Goal: Task Accomplishment & Management: Use online tool/utility

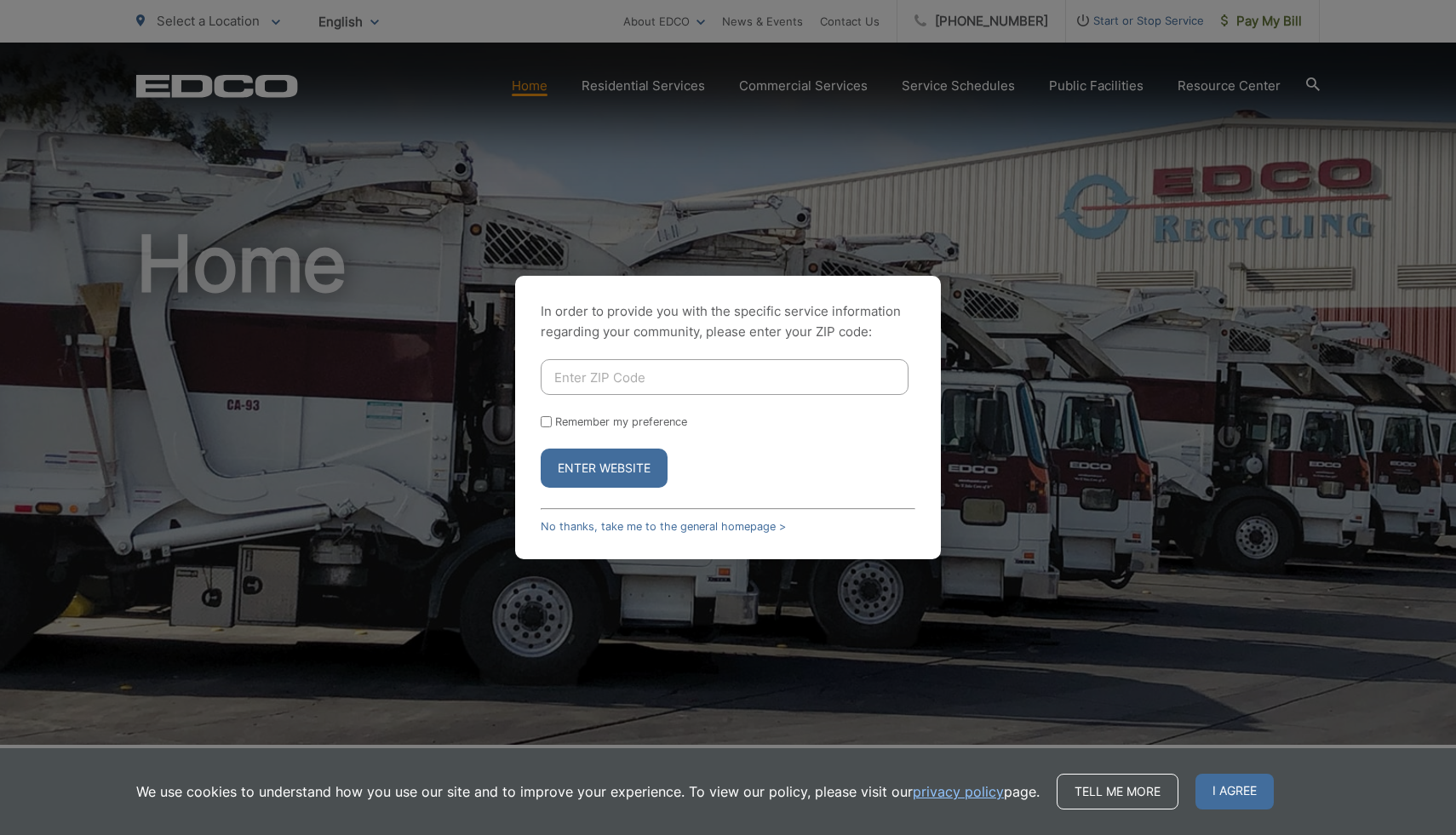
click at [670, 376] on input "Enter ZIP Code" at bounding box center [725, 376] width 368 height 35
type input "92082"
click at [640, 479] on button "Enter Website" at bounding box center [605, 468] width 127 height 39
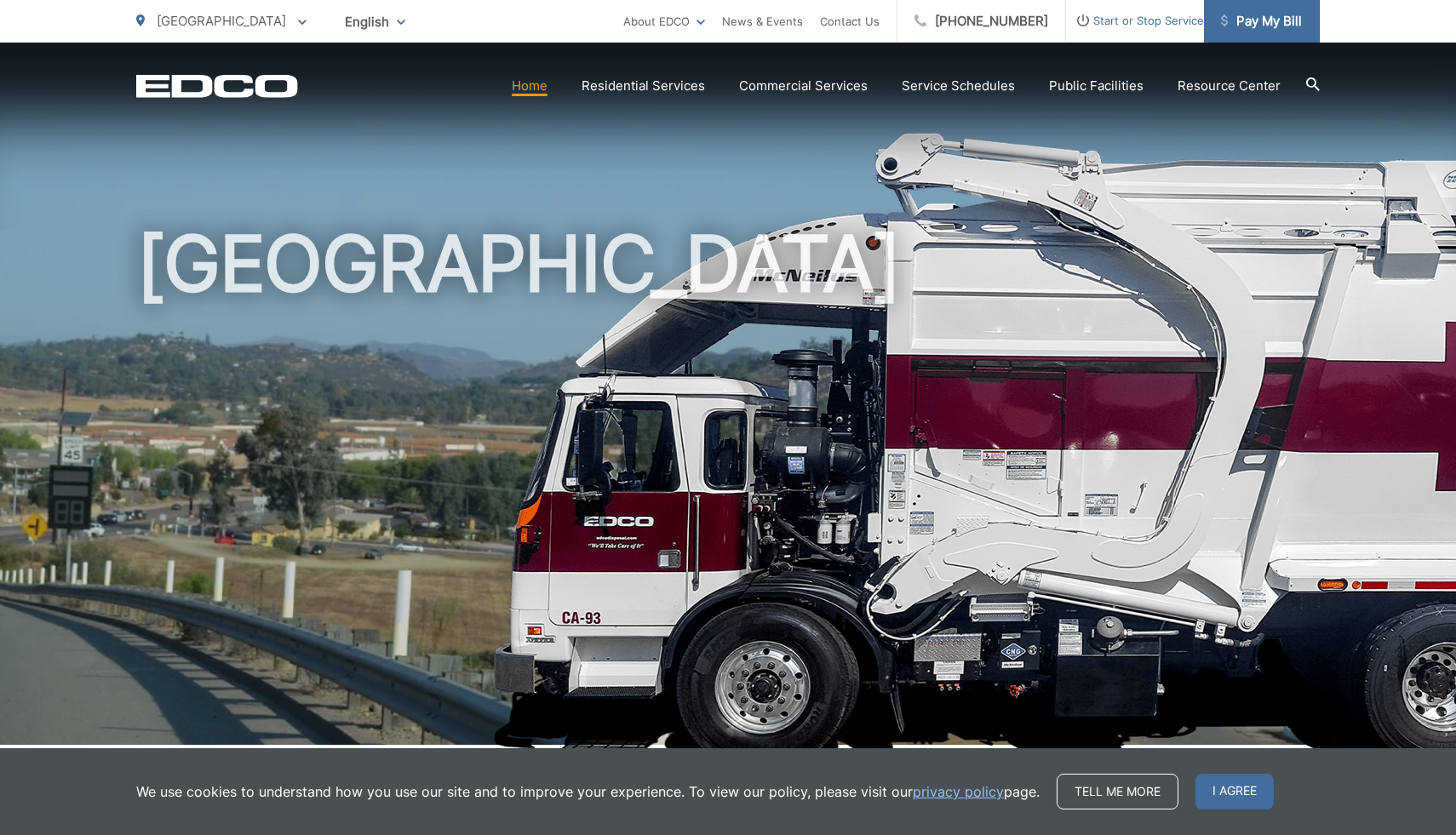
click at [1292, 34] on link "Pay My Bill" at bounding box center [1262, 21] width 116 height 42
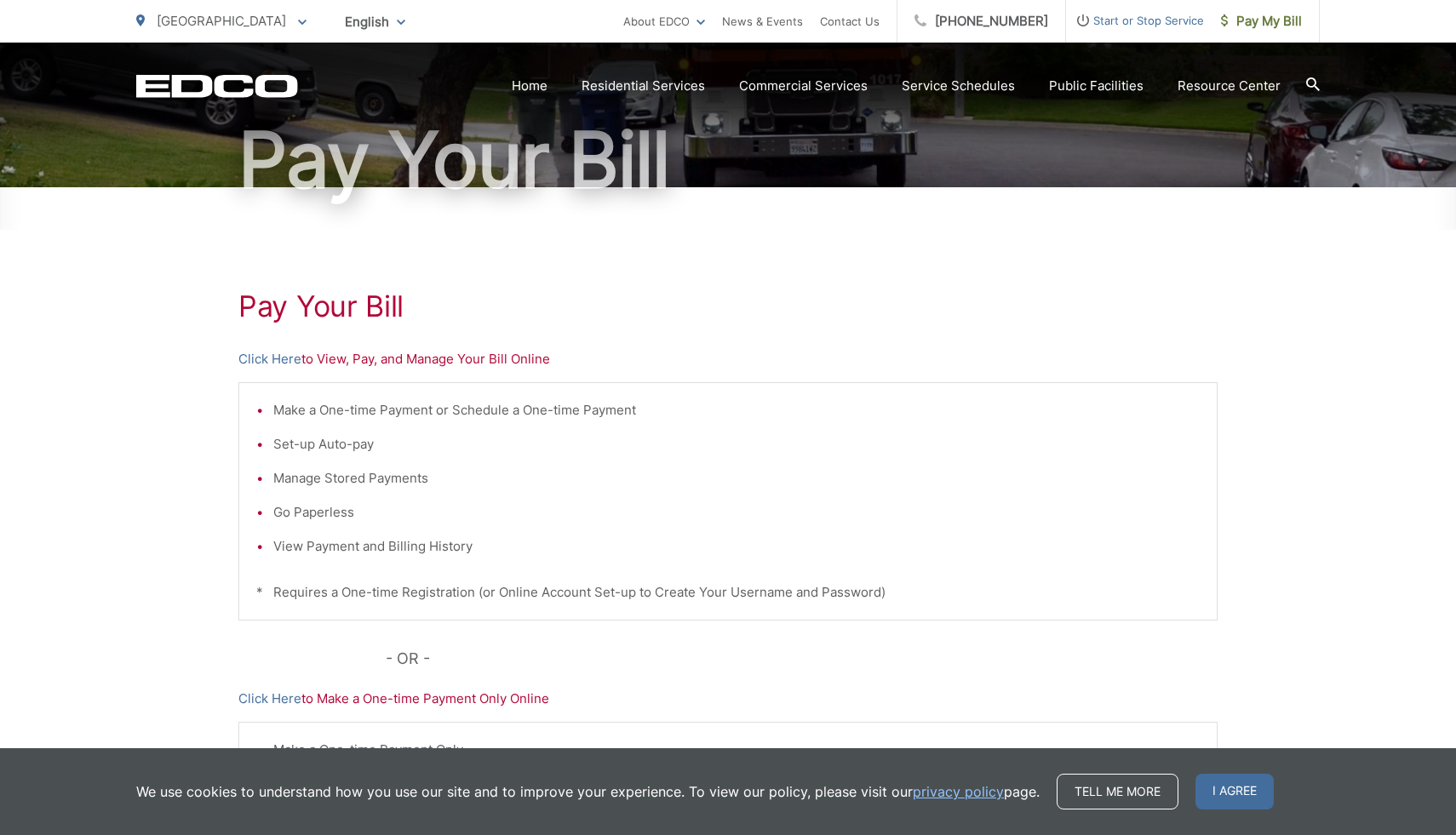
scroll to position [158, 0]
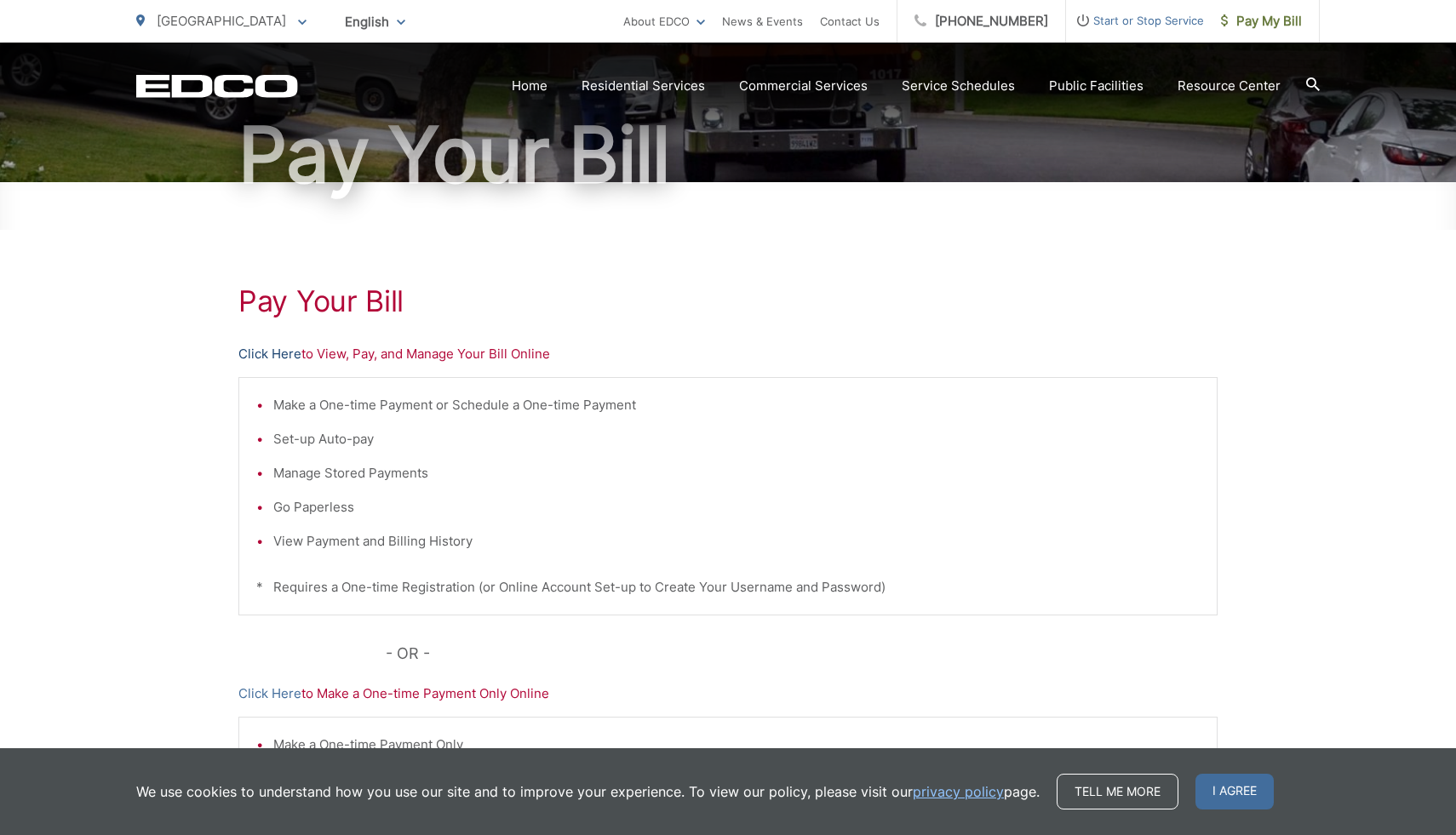
click at [288, 354] on link "Click Here" at bounding box center [270, 353] width 63 height 20
